Goal: Navigation & Orientation: Find specific page/section

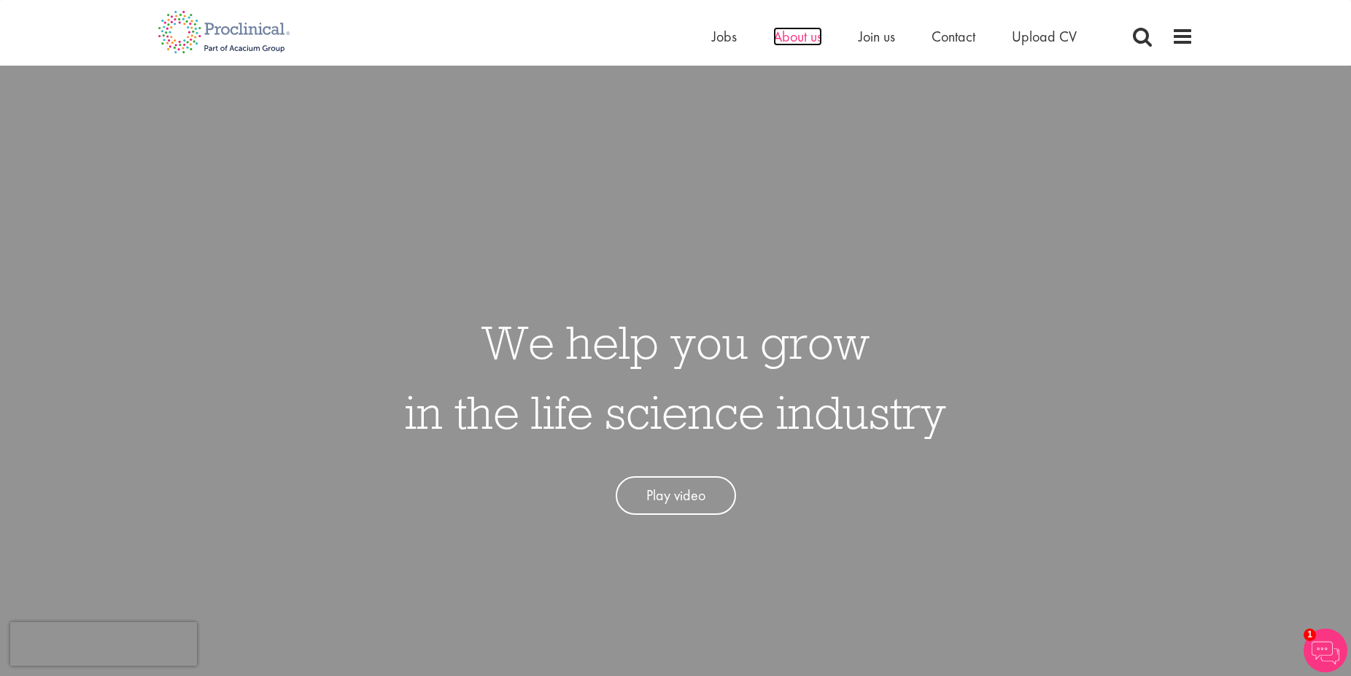
click at [786, 33] on span "About us" at bounding box center [797, 36] width 49 height 19
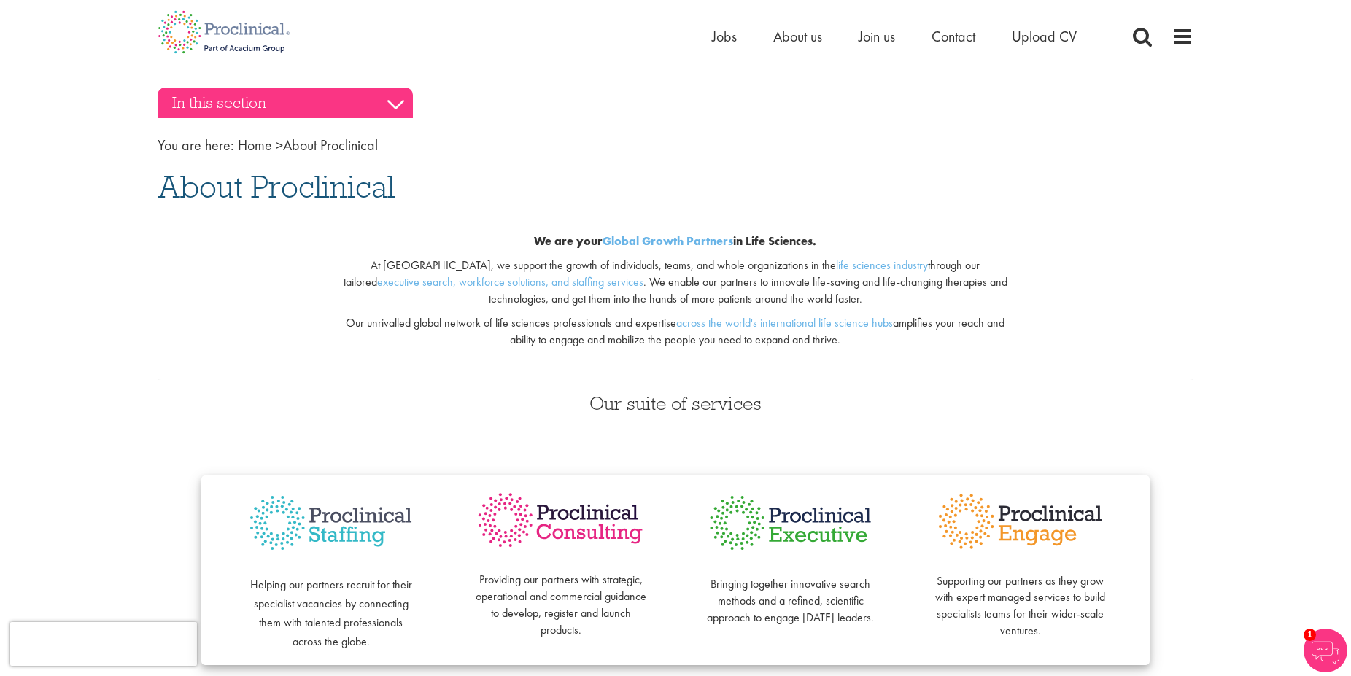
click at [396, 105] on h3 "In this section" at bounding box center [285, 103] width 255 height 31
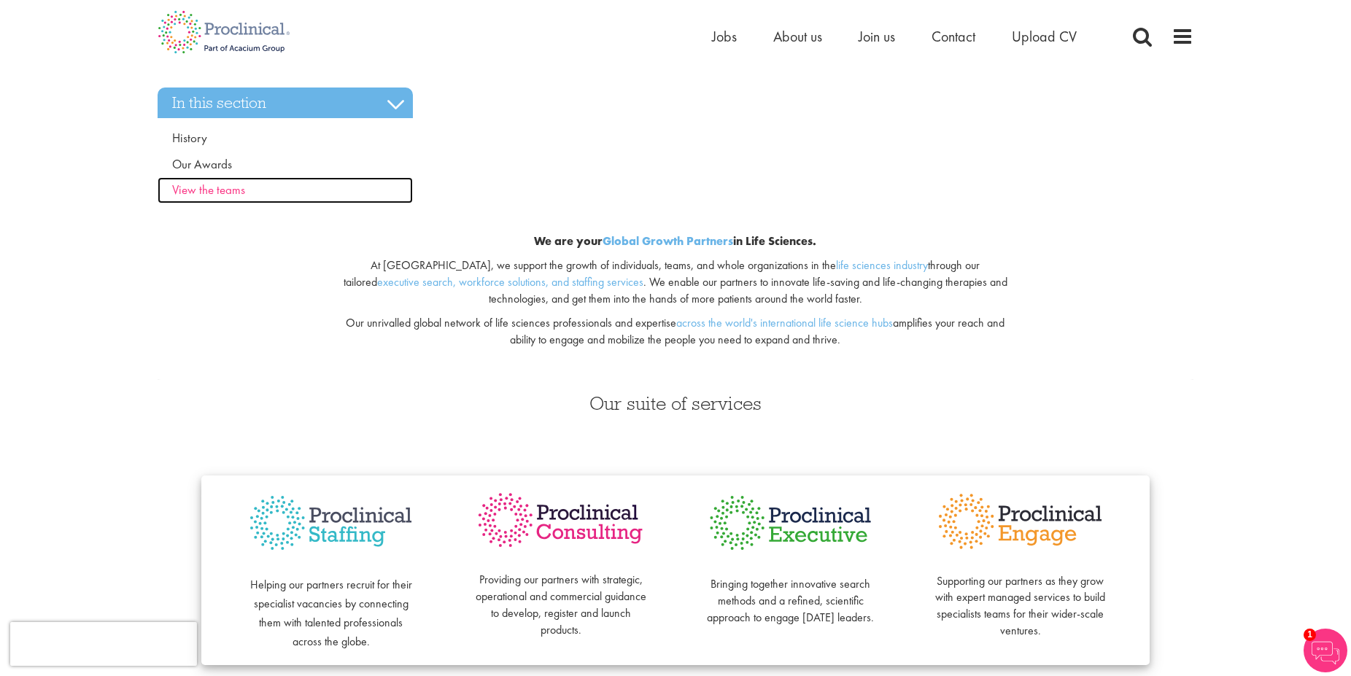
click at [222, 191] on span "View the teams" at bounding box center [208, 190] width 73 height 16
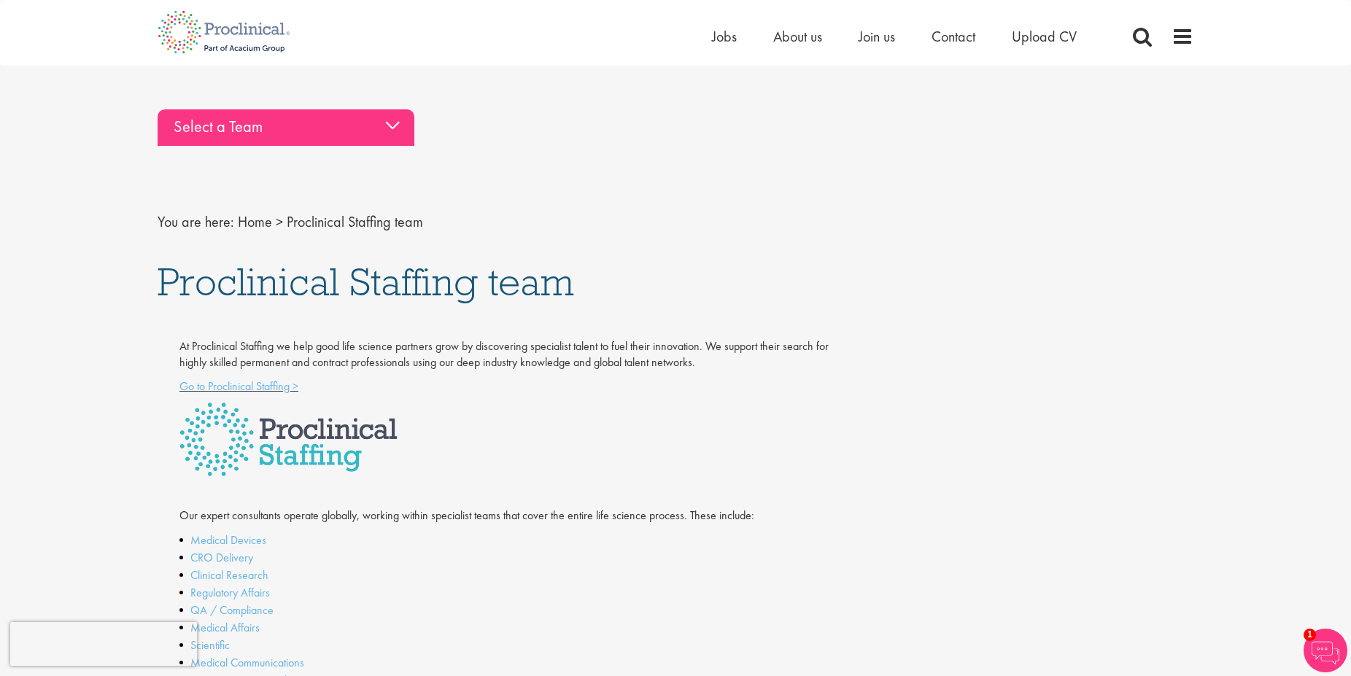
click at [389, 128] on div "Select a Team" at bounding box center [286, 127] width 257 height 36
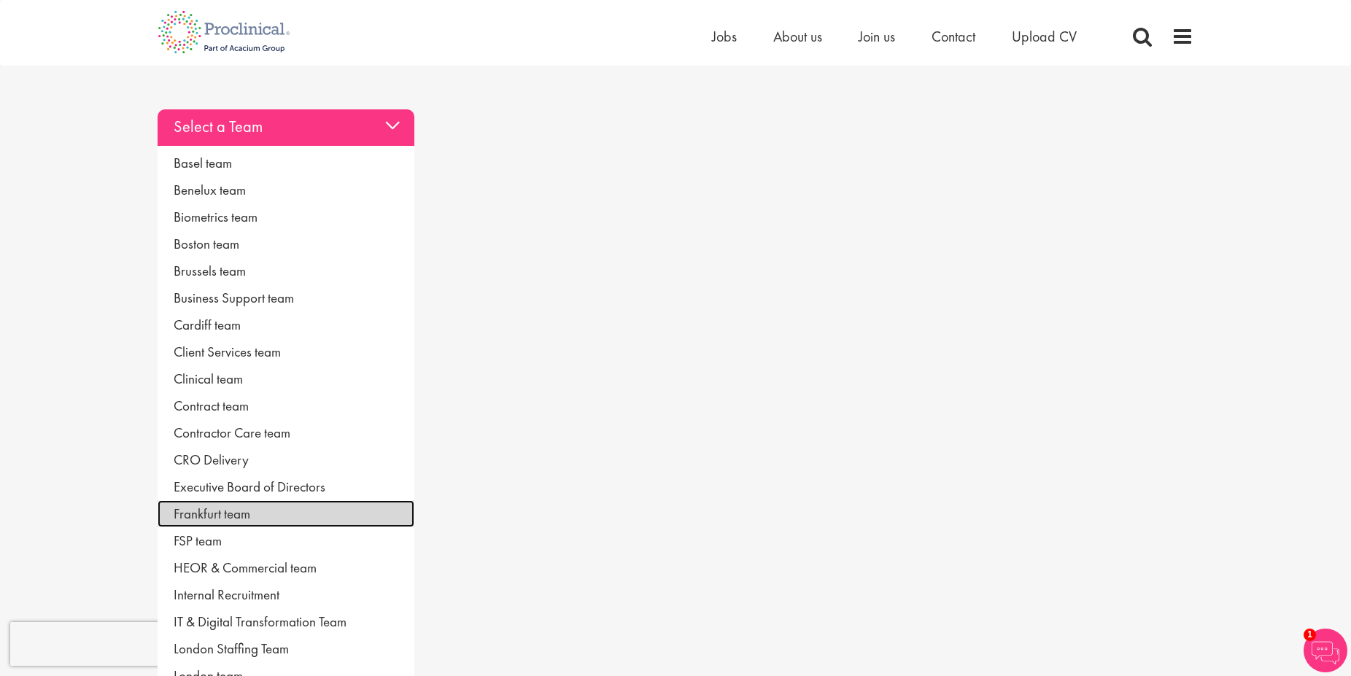
click at [206, 512] on link "Frankfurt team" at bounding box center [286, 513] width 257 height 27
